Goal: Task Accomplishment & Management: Manage account settings

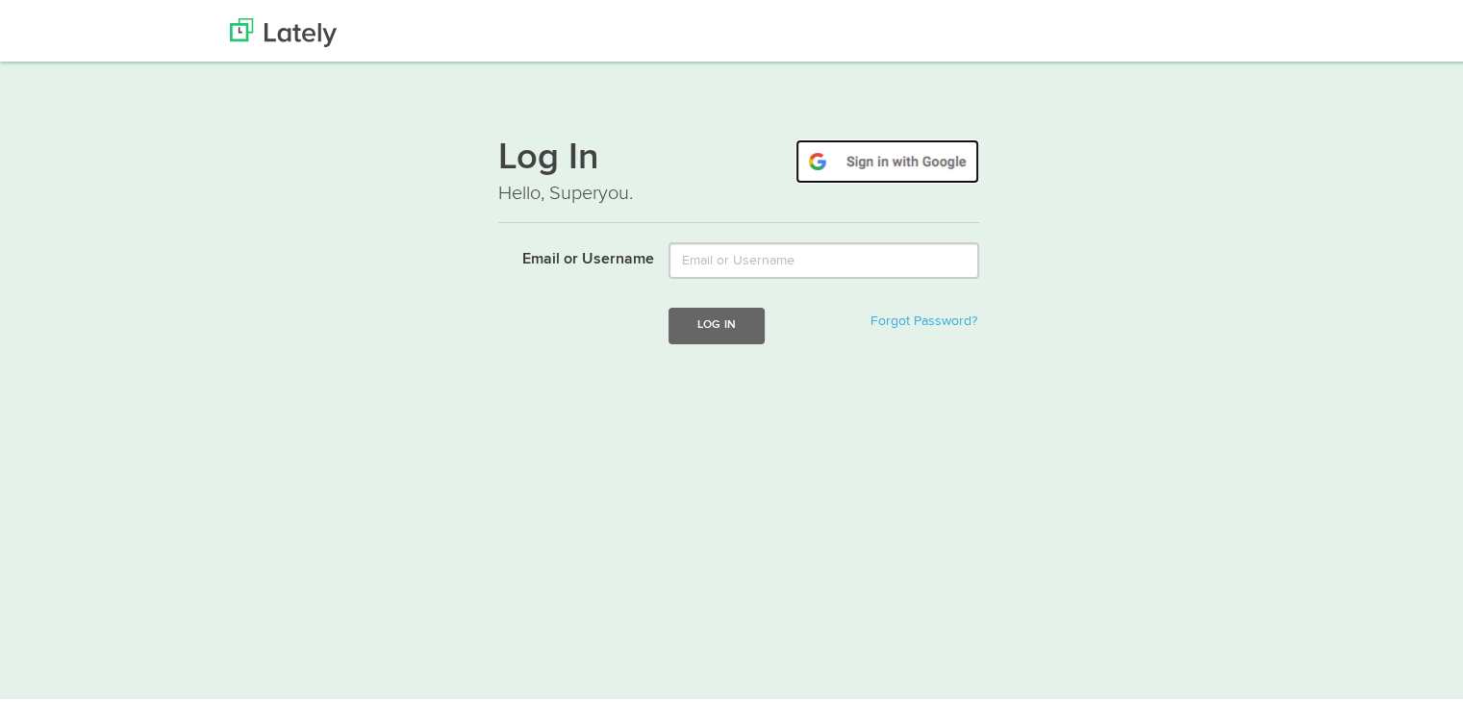
click at [885, 157] on img at bounding box center [887, 158] width 184 height 44
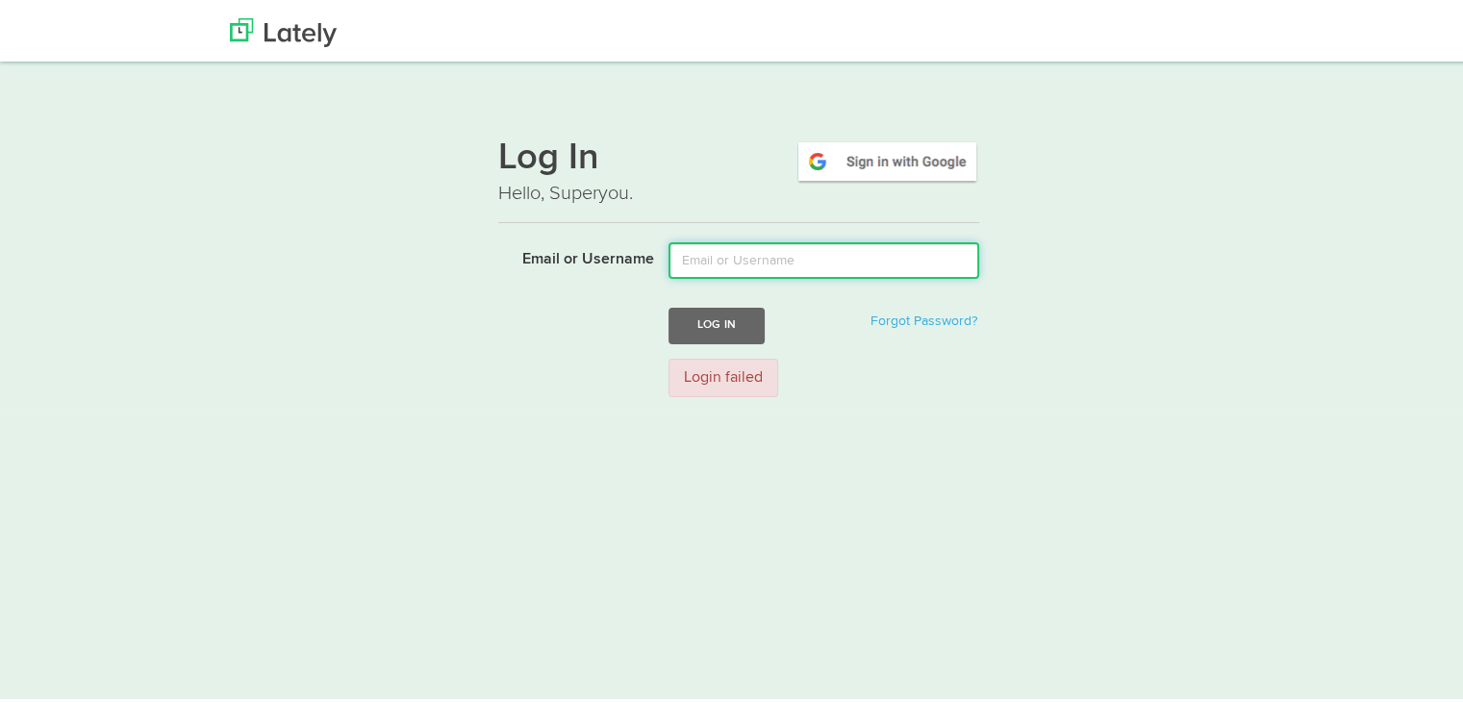
click at [708, 253] on input "Email or Username" at bounding box center [823, 256] width 311 height 37
type input "ijazraghuman@gmail.com"
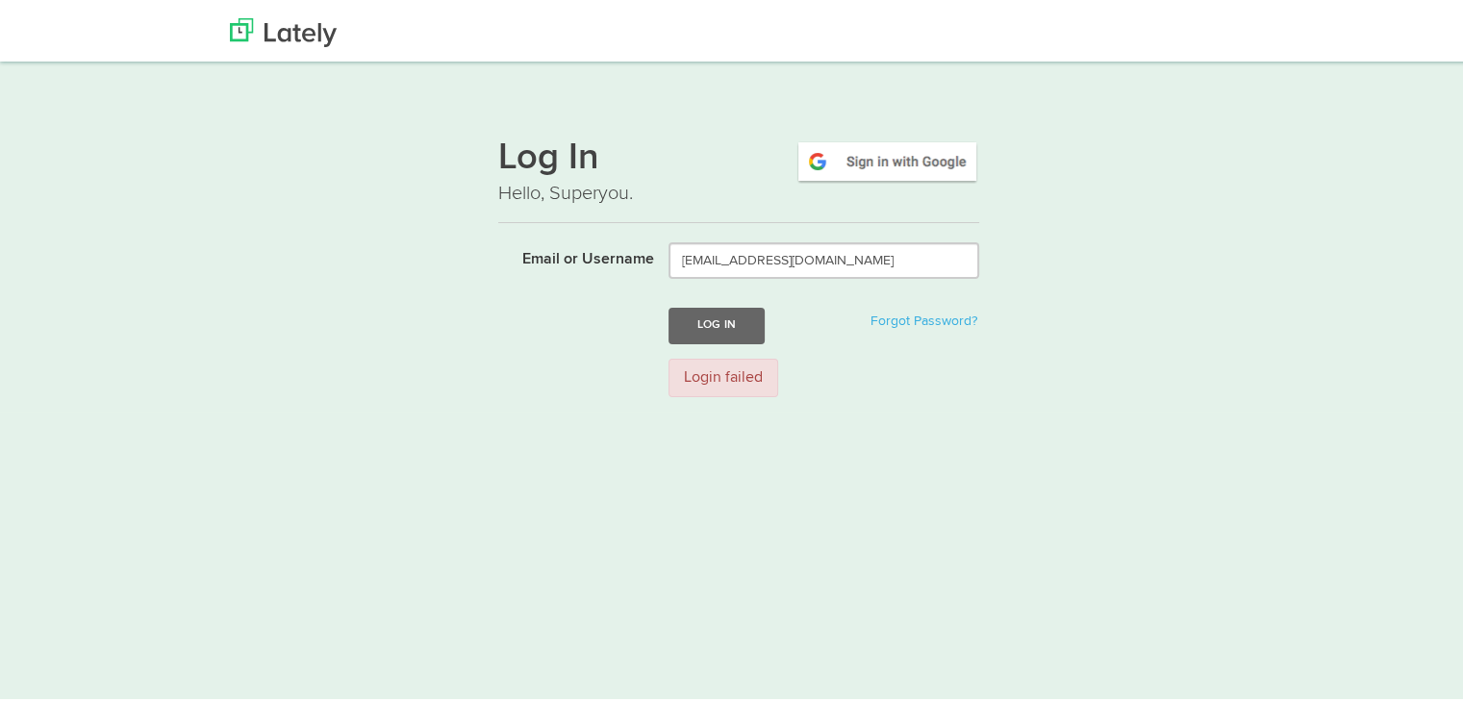
click at [689, 301] on form "Email or Username ijazraghuman@gmail.com Log In Forgot Password? Login failed" at bounding box center [738, 322] width 481 height 169
click at [701, 312] on button "Log In" at bounding box center [716, 322] width 96 height 36
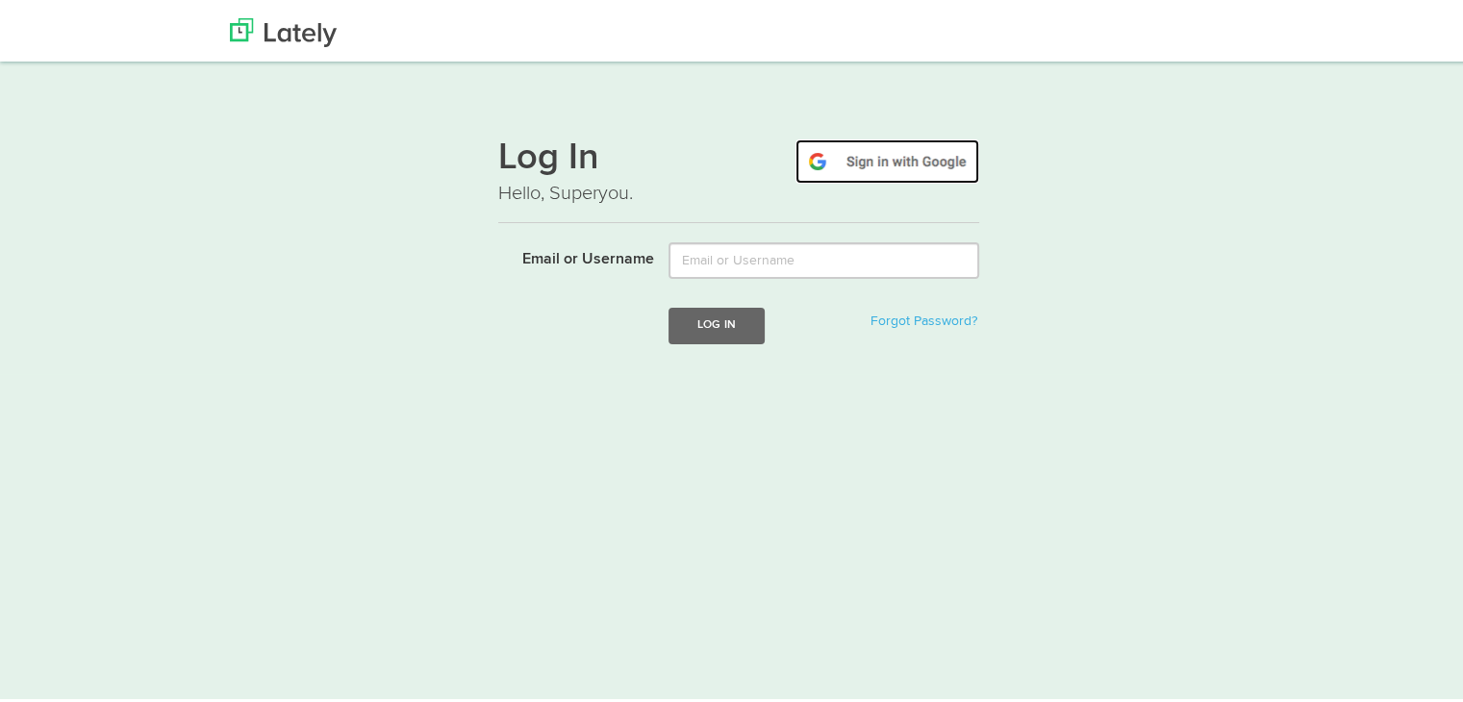
click at [929, 150] on img at bounding box center [887, 158] width 184 height 44
